Goal: Obtain resource: Obtain resource

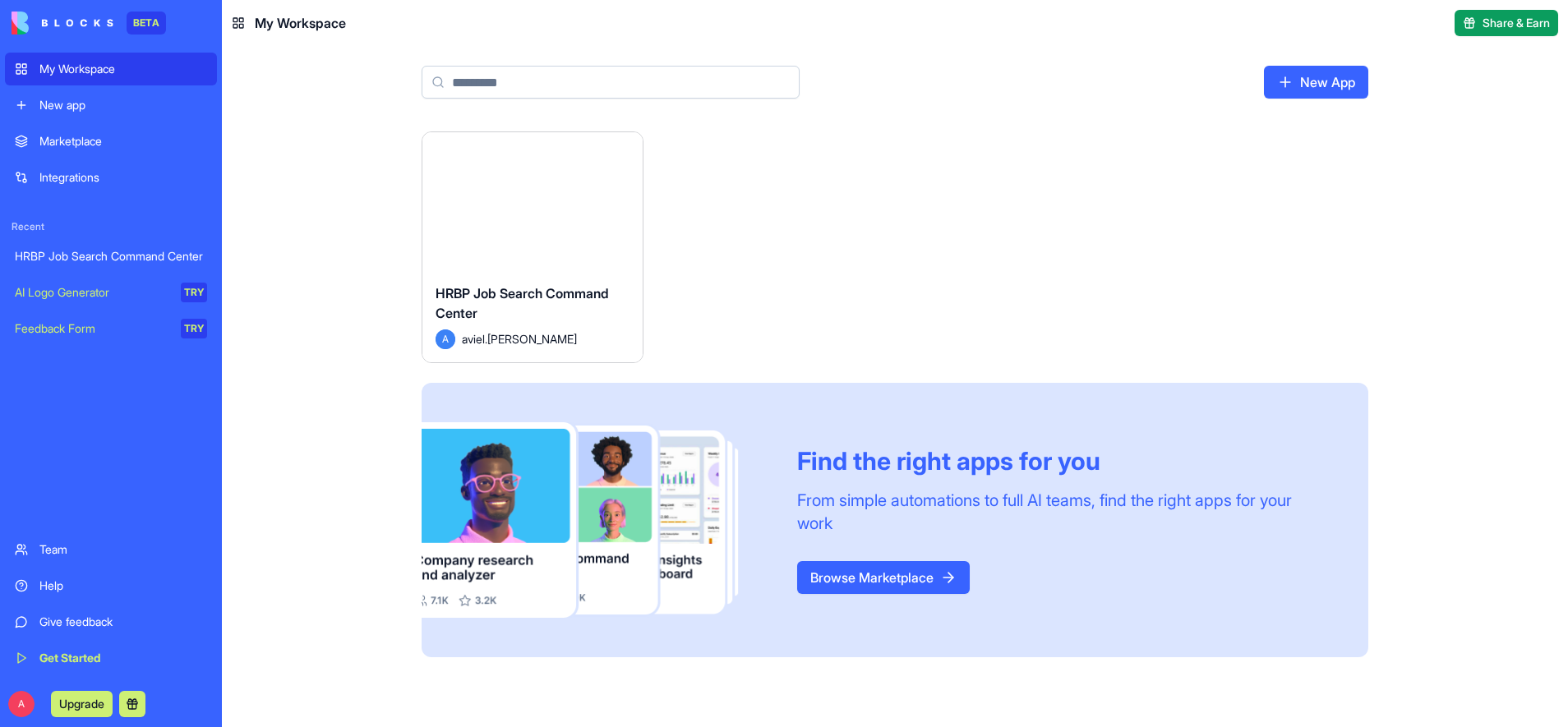
click at [113, 139] on div "Marketplace" at bounding box center [122, 140] width 167 height 16
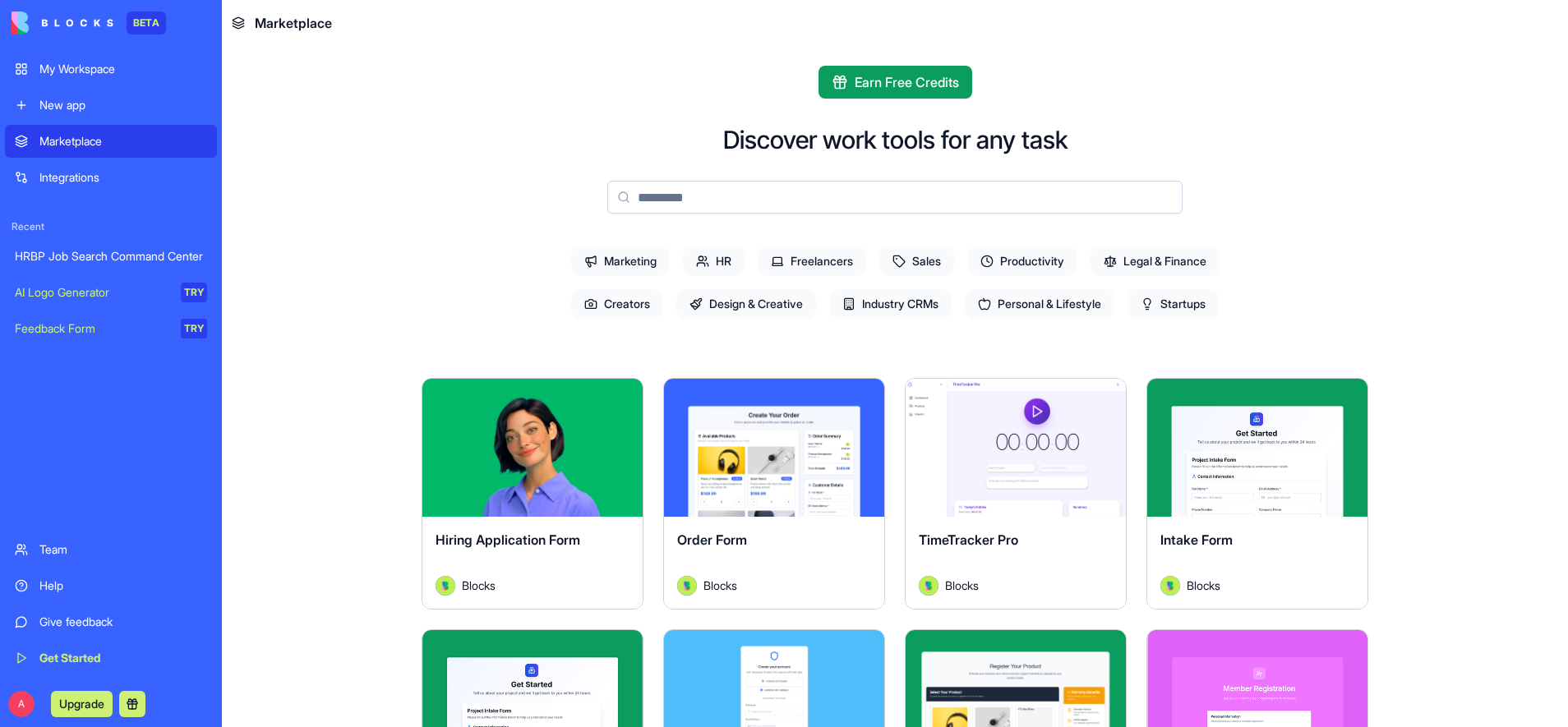
click at [692, 208] on input at bounding box center [895, 197] width 575 height 32
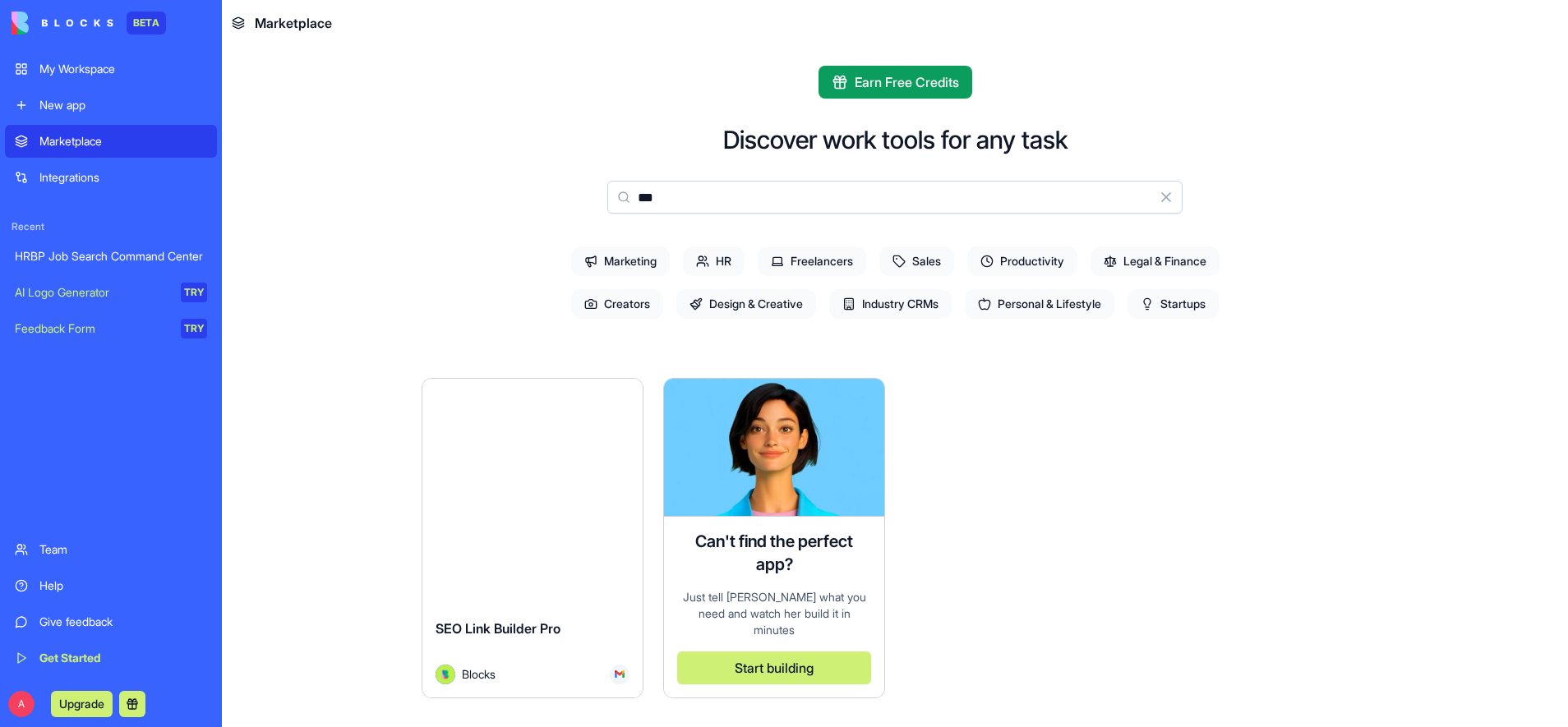
type input "***"
click at [560, 453] on button "Explore" at bounding box center [532, 448] width 123 height 32
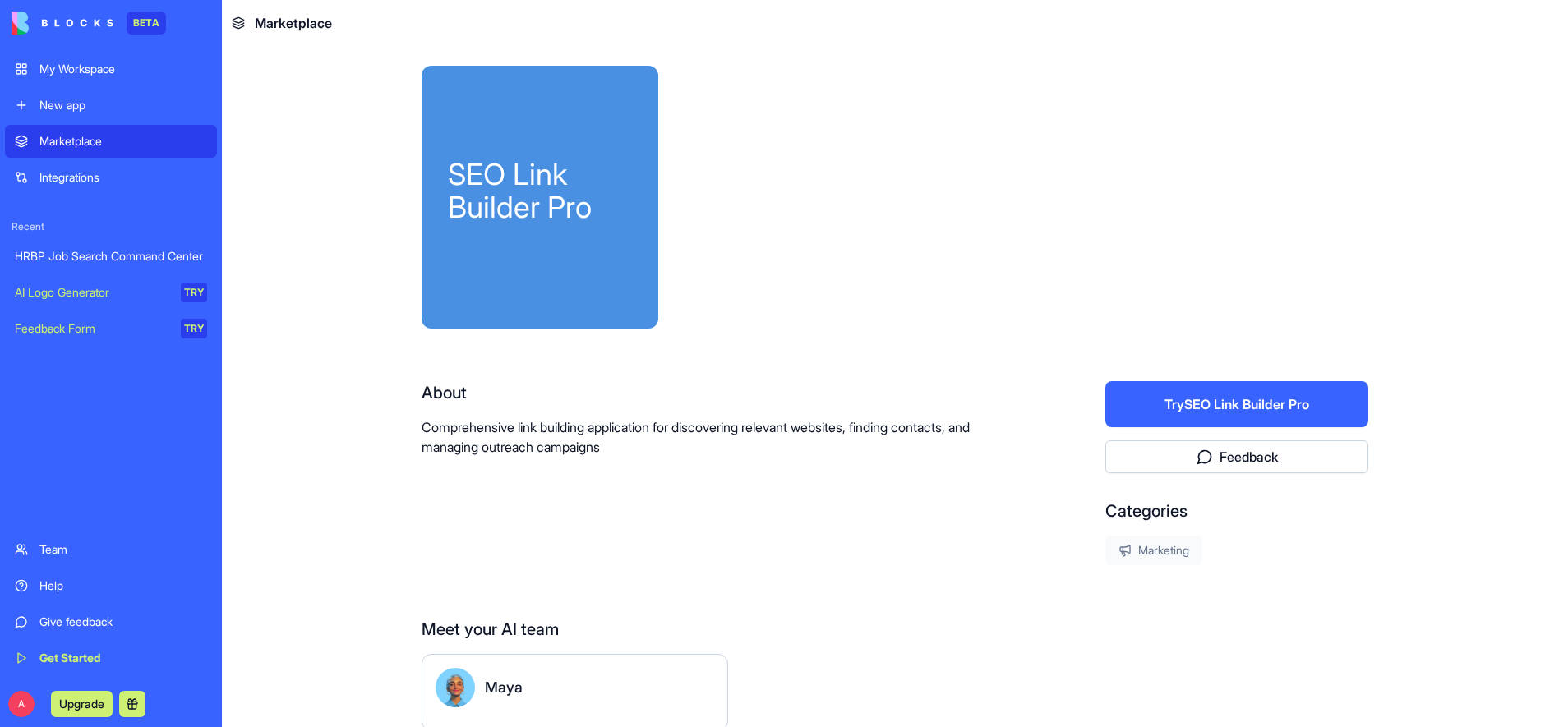
scroll to position [76, 0]
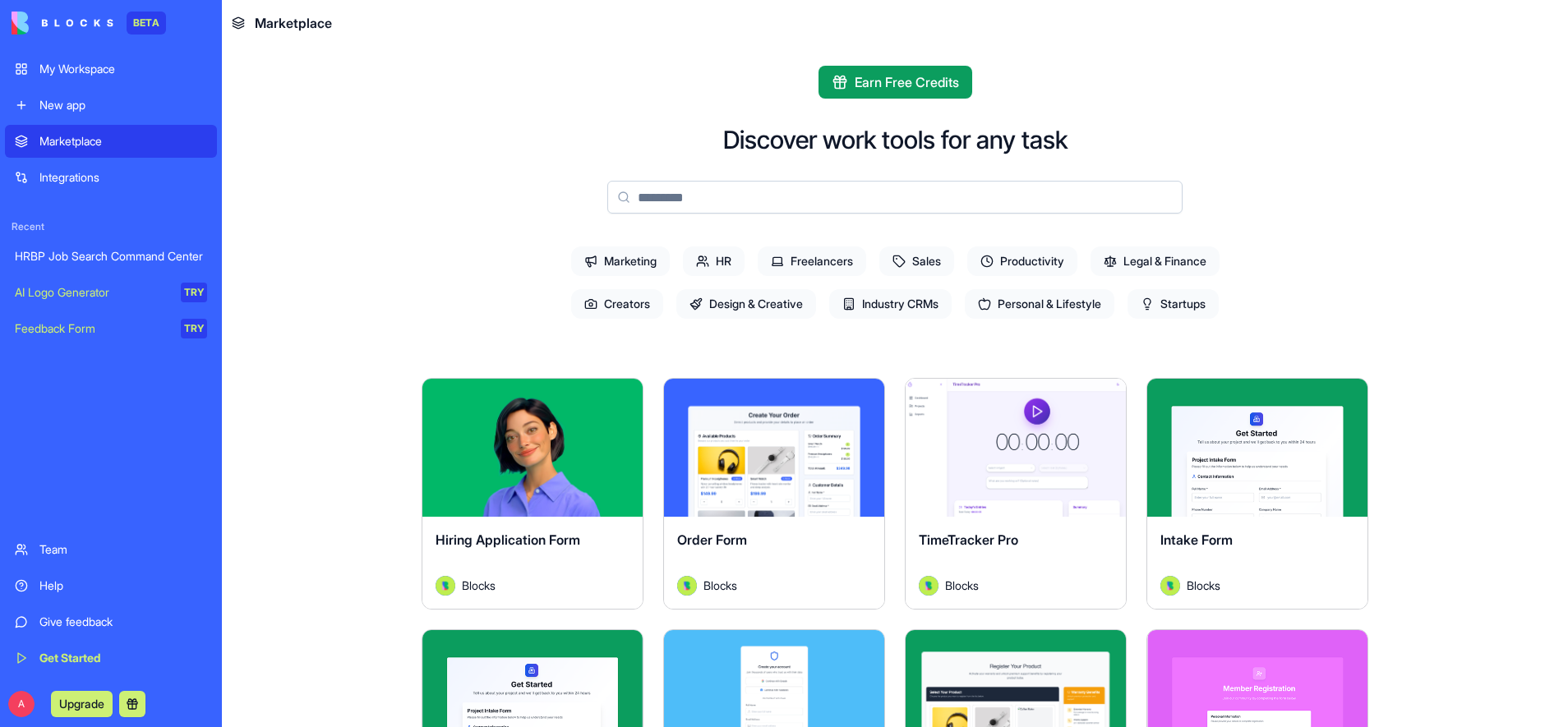
click at [126, 68] on div "My Workspace" at bounding box center [122, 69] width 167 height 16
